Goal: Communication & Community: Participate in discussion

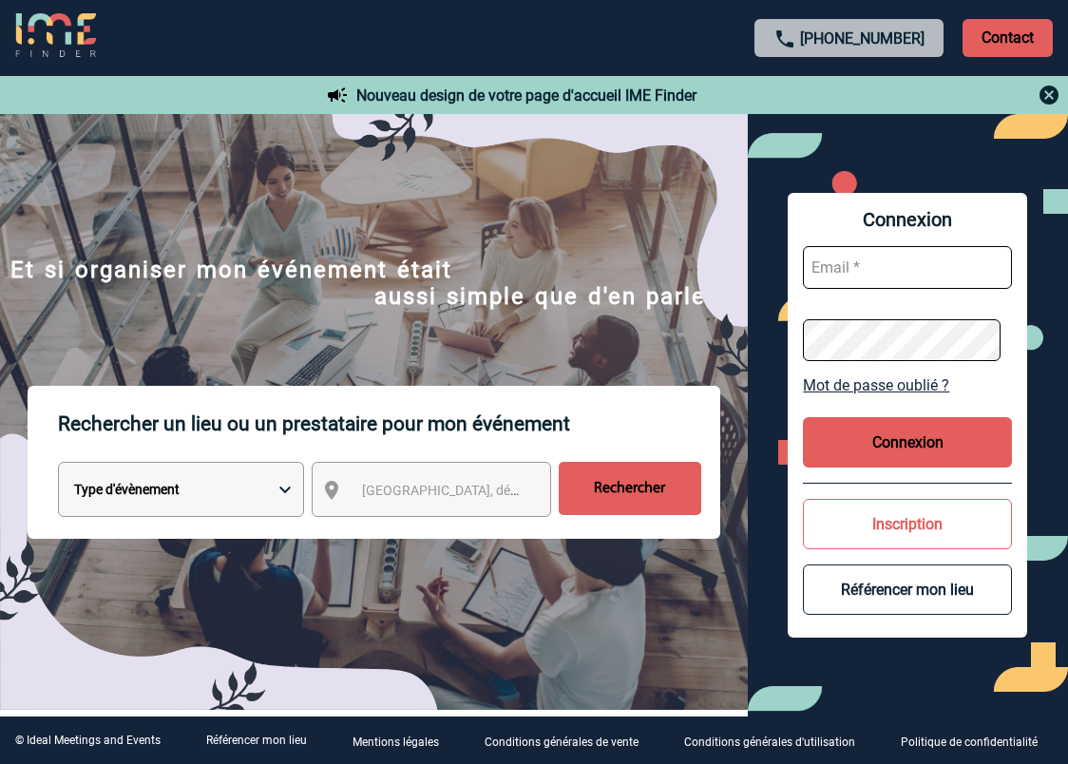
type input "beatrice.coppens@abeille-assurances.fr"
click at [884, 427] on button "Connexion" at bounding box center [907, 442] width 209 height 50
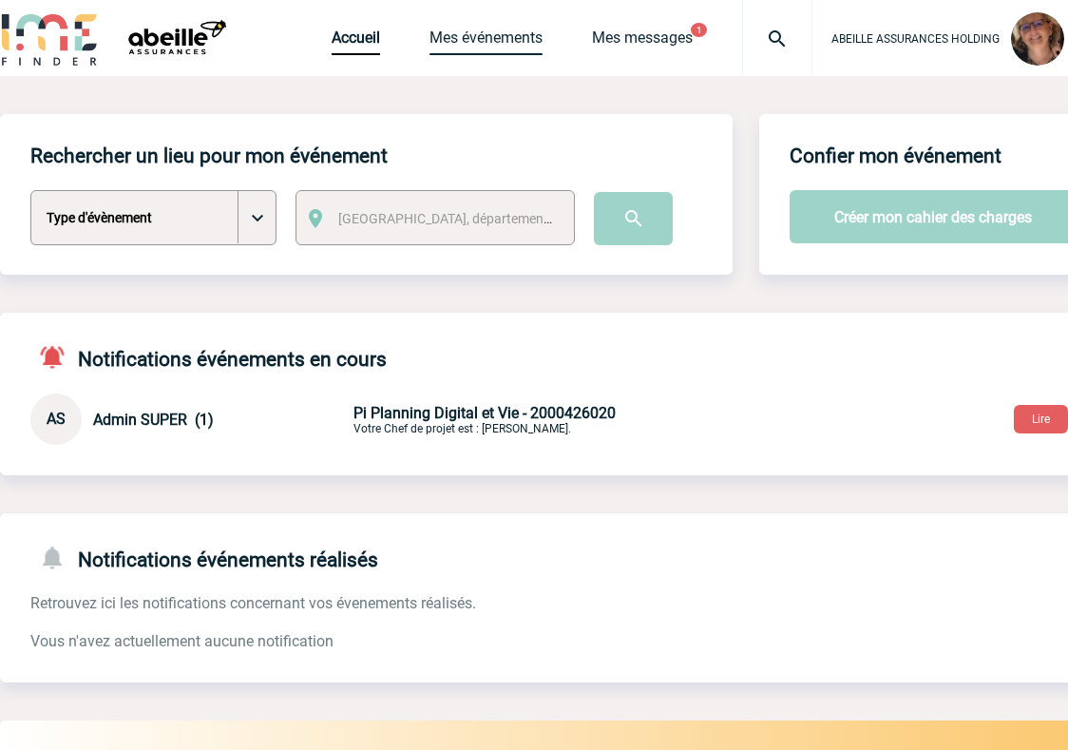
click at [474, 37] on link "Mes événements" at bounding box center [486, 42] width 113 height 27
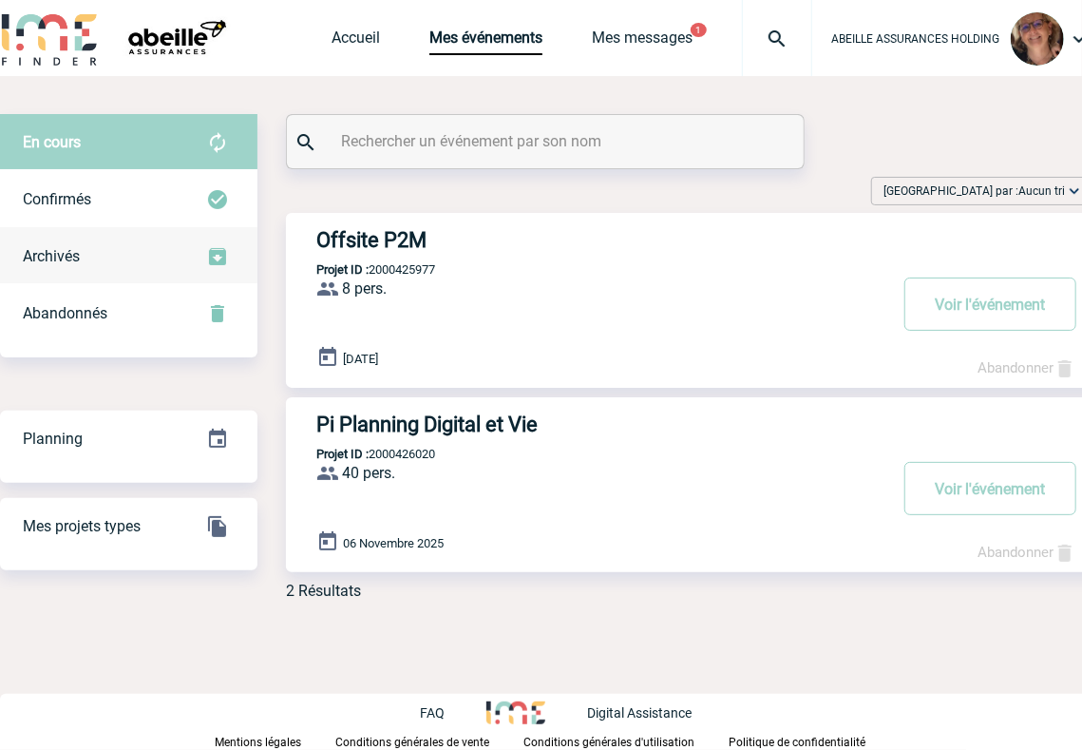
click at [68, 262] on span "Archivés" at bounding box center [51, 256] width 57 height 18
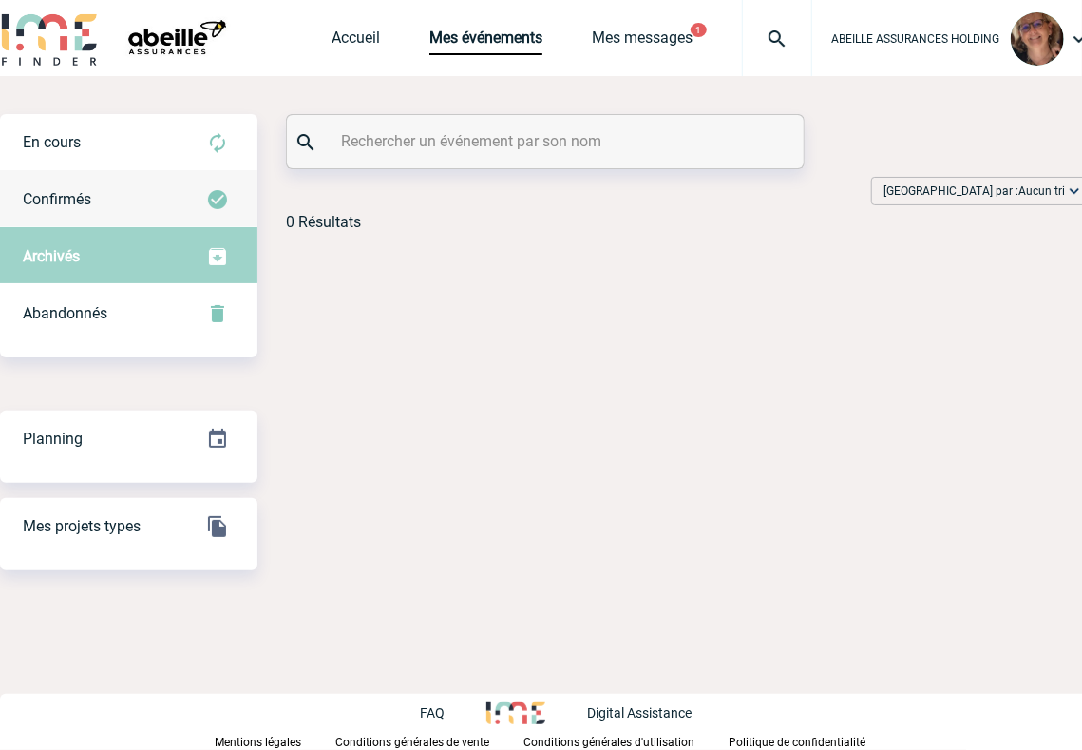
click at [71, 200] on span "Confirmés" at bounding box center [57, 199] width 68 height 18
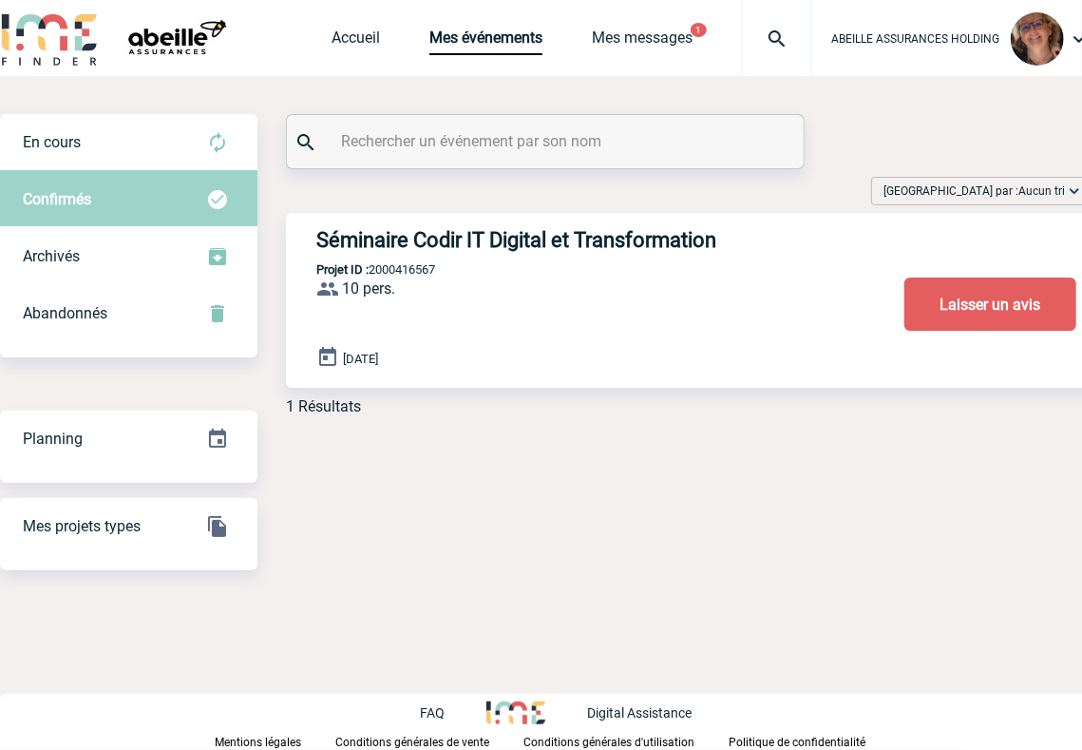
click at [443, 242] on h3 "Séminaire Codir IT Digital et Transformation" at bounding box center [601, 240] width 570 height 24
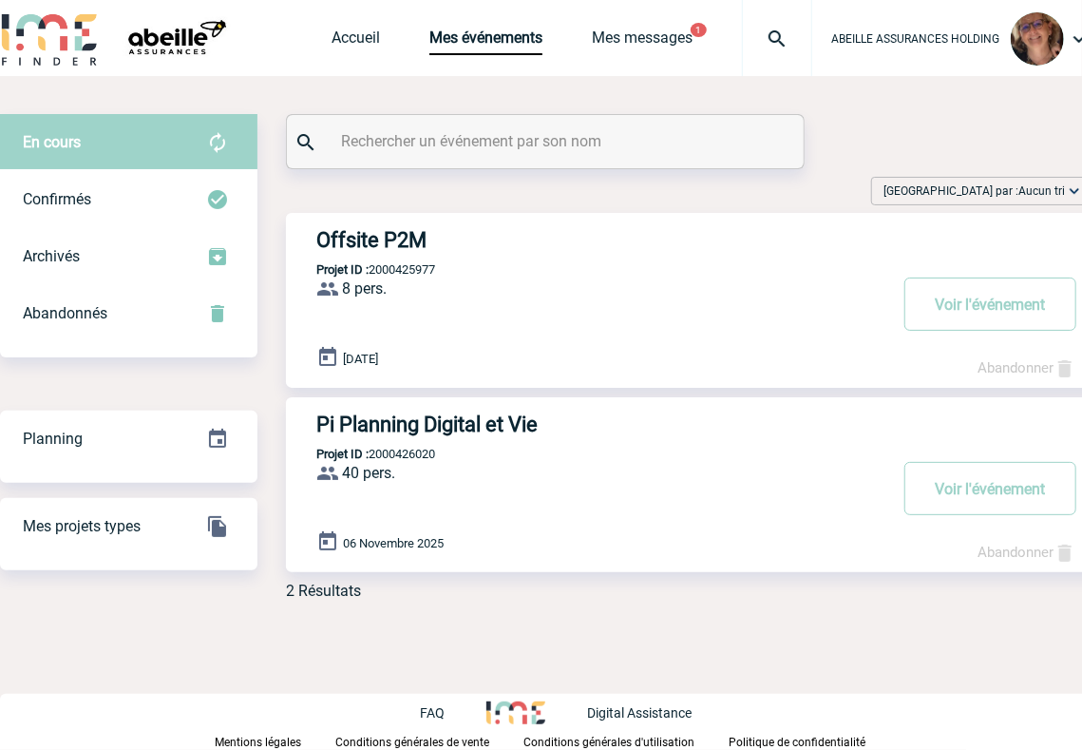
click at [1019, 188] on span "Trier par : Aucun tri" at bounding box center [975, 191] width 182 height 19
click at [1027, 241] on div "Date d'événement" at bounding box center [1015, 249] width 162 height 29
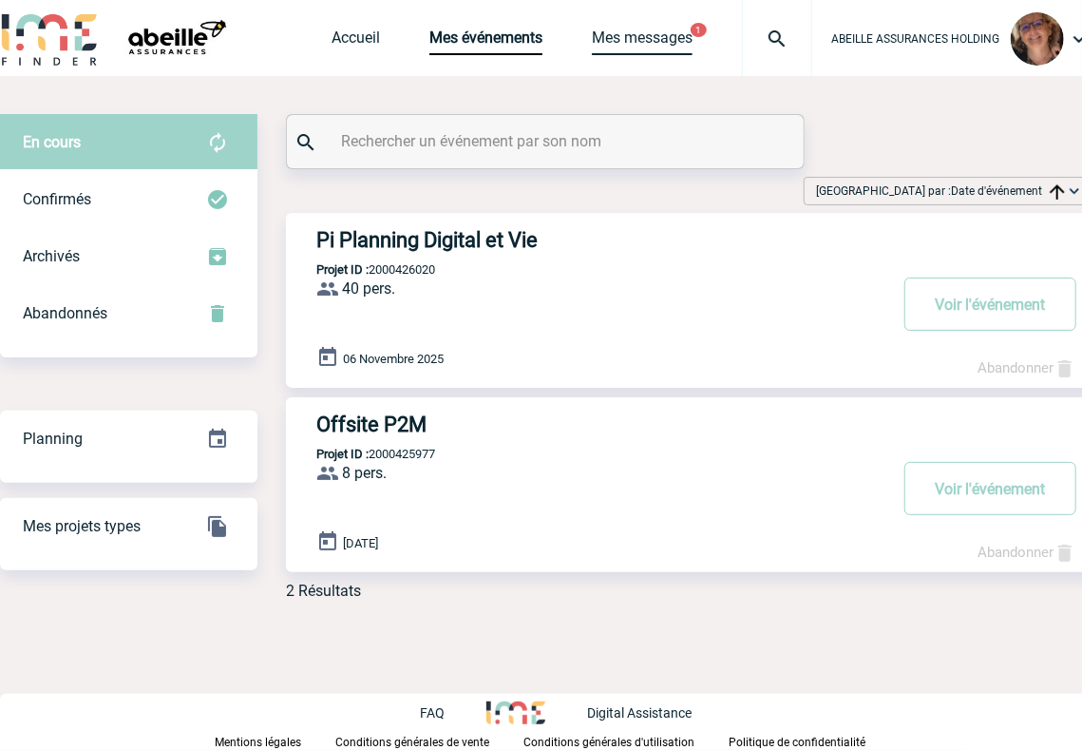
click at [646, 44] on link "Mes messages" at bounding box center [642, 42] width 101 height 27
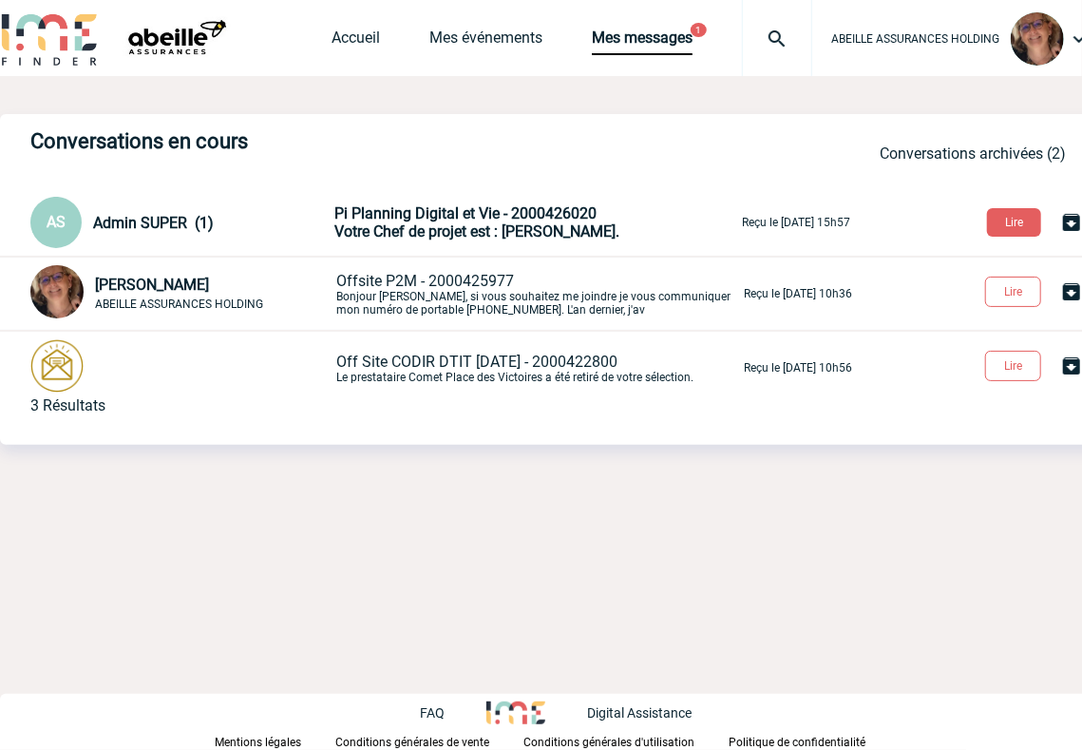
click at [462, 220] on span "Pi Planning Digital et Vie - 2000426020" at bounding box center [466, 213] width 262 height 18
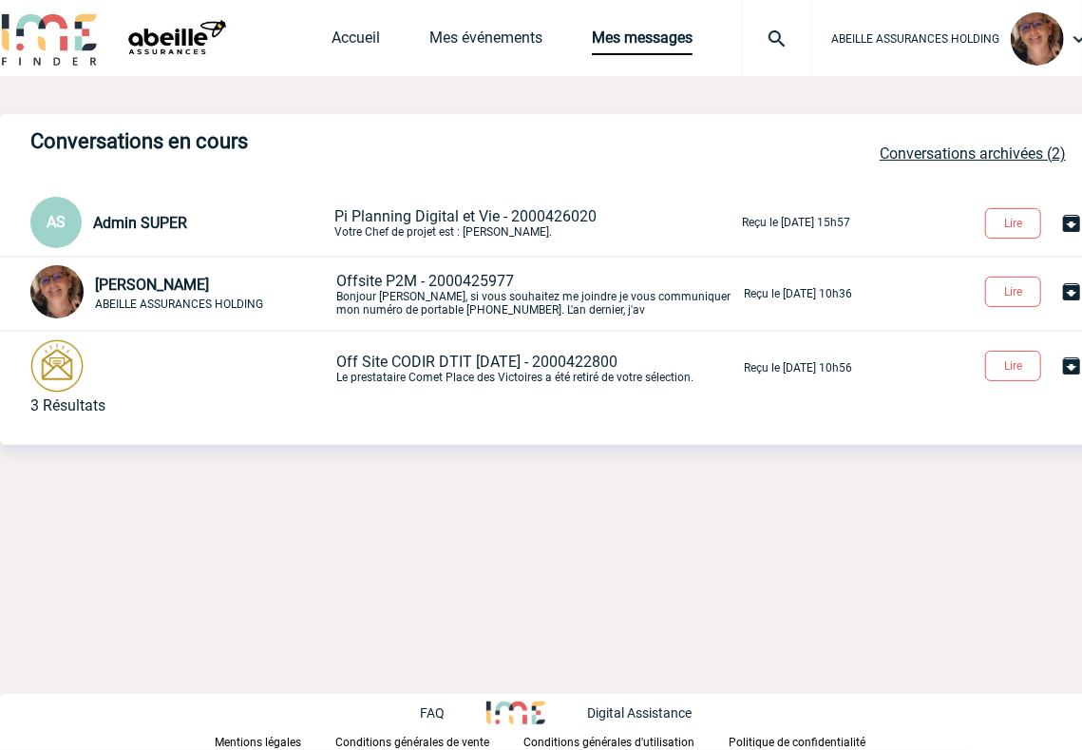
click at [995, 154] on link "Conversations archivées (2)" at bounding box center [973, 153] width 186 height 18
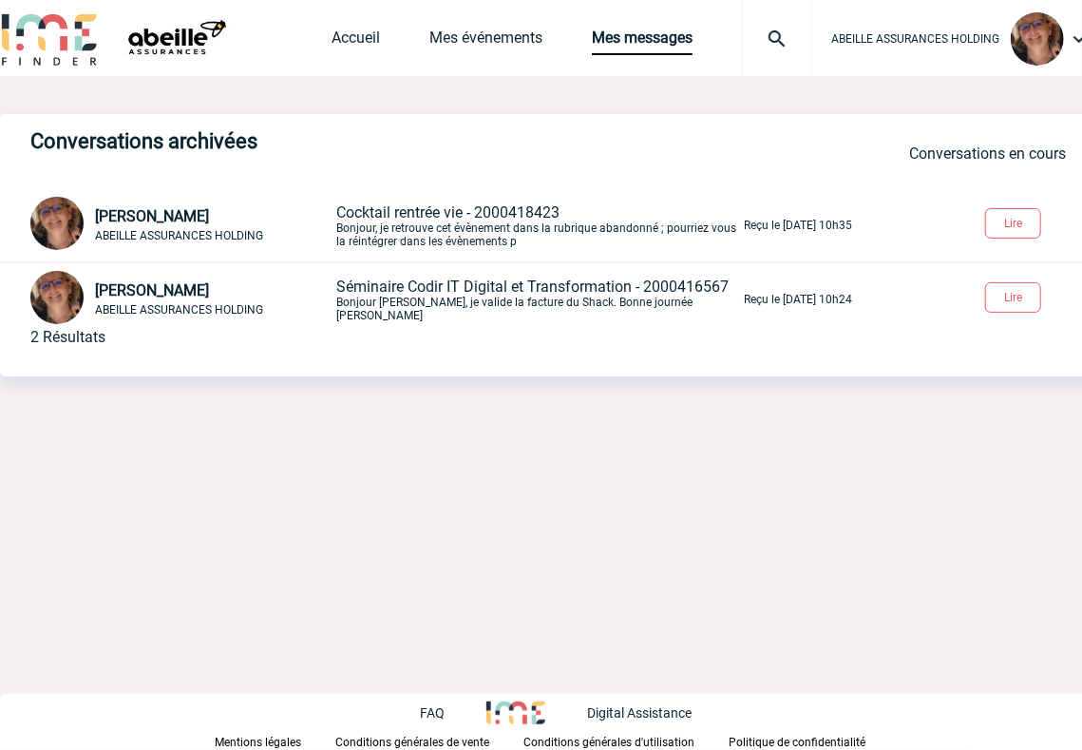
click at [454, 313] on p "Séminaire Codir IT Digital et Transformation - 2000416567 Bonjour Alice, je val…" at bounding box center [538, 299] width 404 height 45
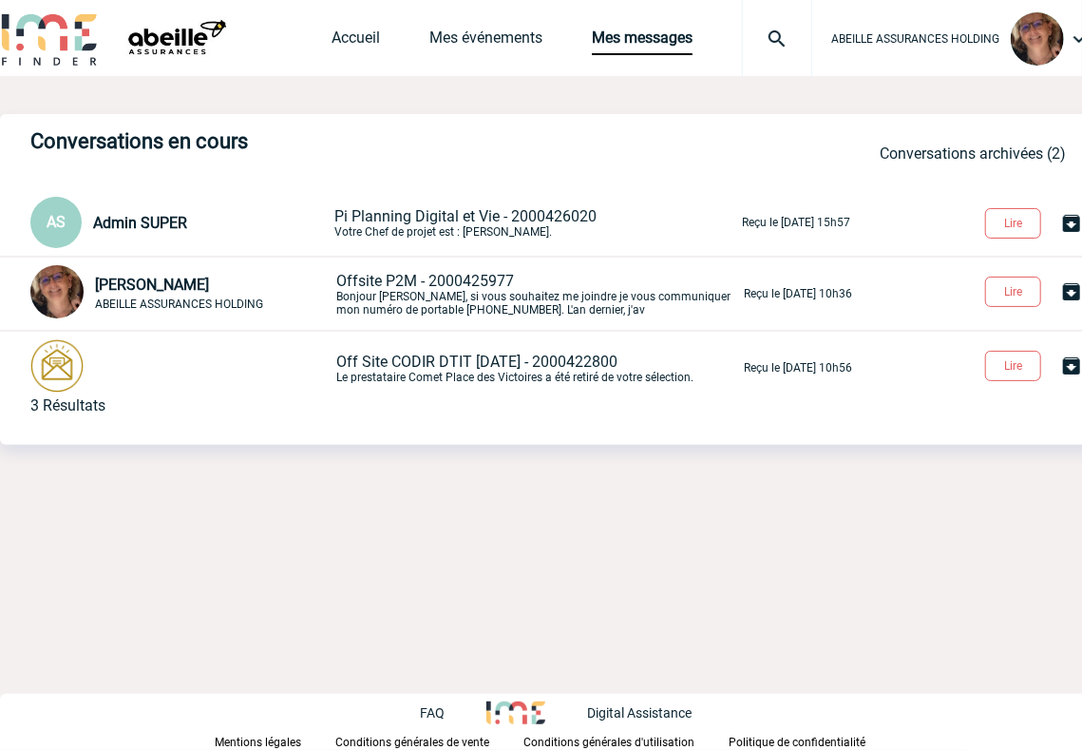
click at [392, 281] on span "Offsite P2M - 2000425977" at bounding box center [425, 281] width 178 height 18
click at [49, 373] on img at bounding box center [56, 365] width 53 height 53
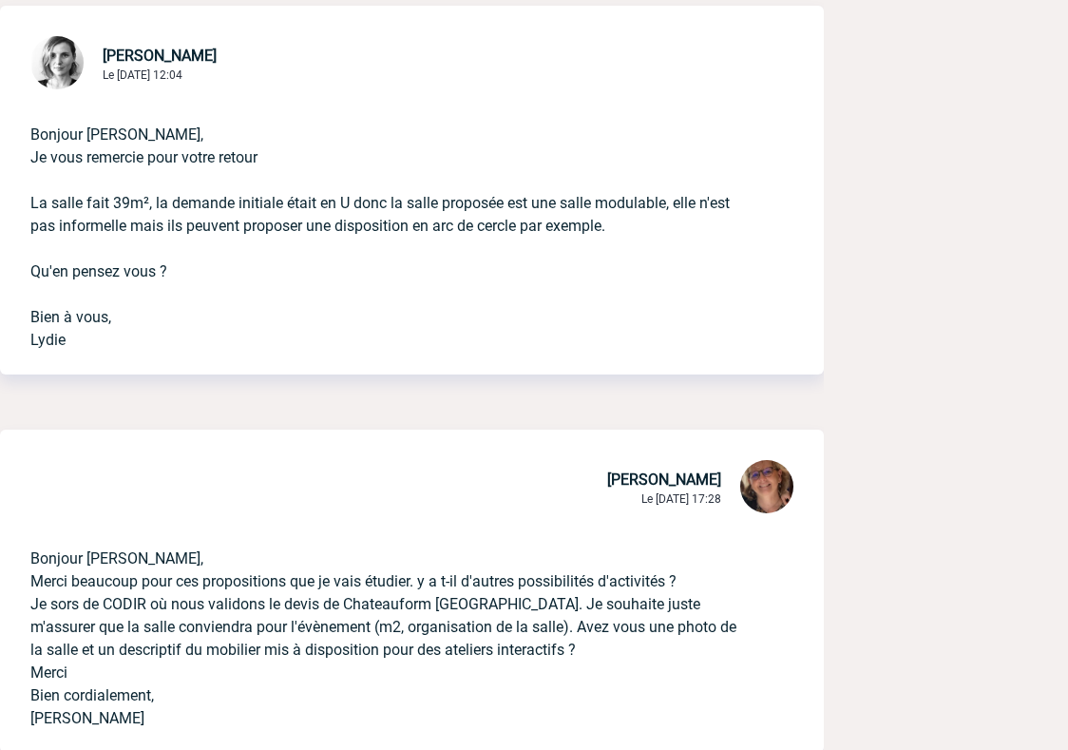
scroll to position [824, 0]
